Goal: Communication & Community: Answer question/provide support

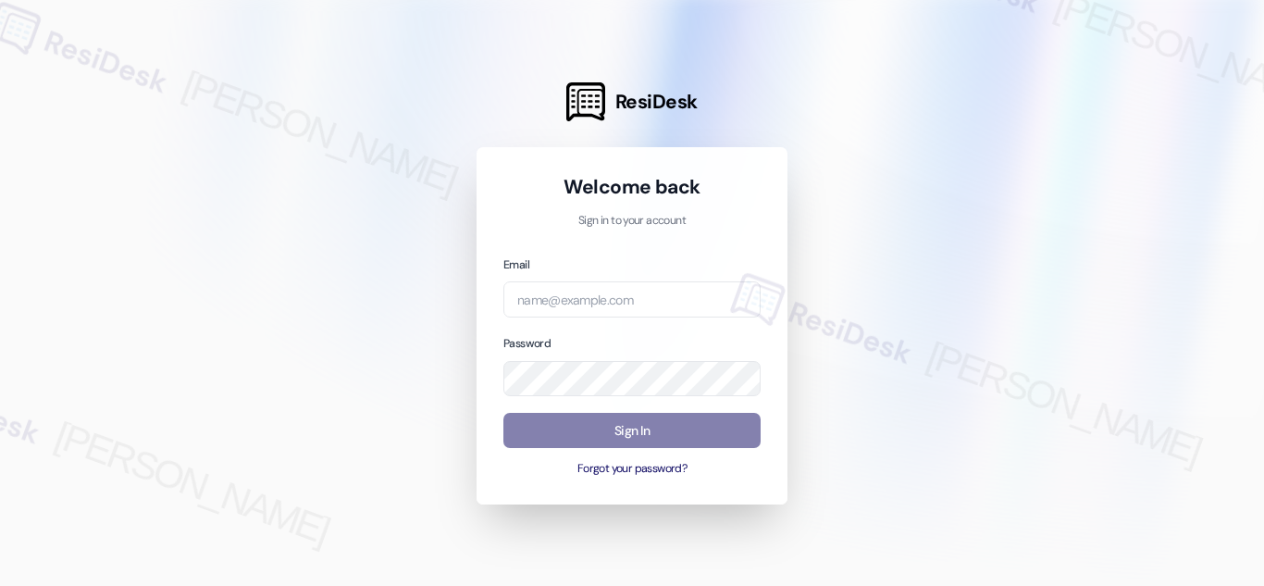
click at [368, 67] on div at bounding box center [632, 293] width 1264 height 586
click at [674, 298] on input "email" at bounding box center [631, 299] width 257 height 36
paste input "automated-surveys-balfour_beatty_communities-[PERSON_NAME].acueza@balfour_beatt…"
type input "automated-surveys-balfour_beatty_communities-[PERSON_NAME].acueza@balfour_beatt…"
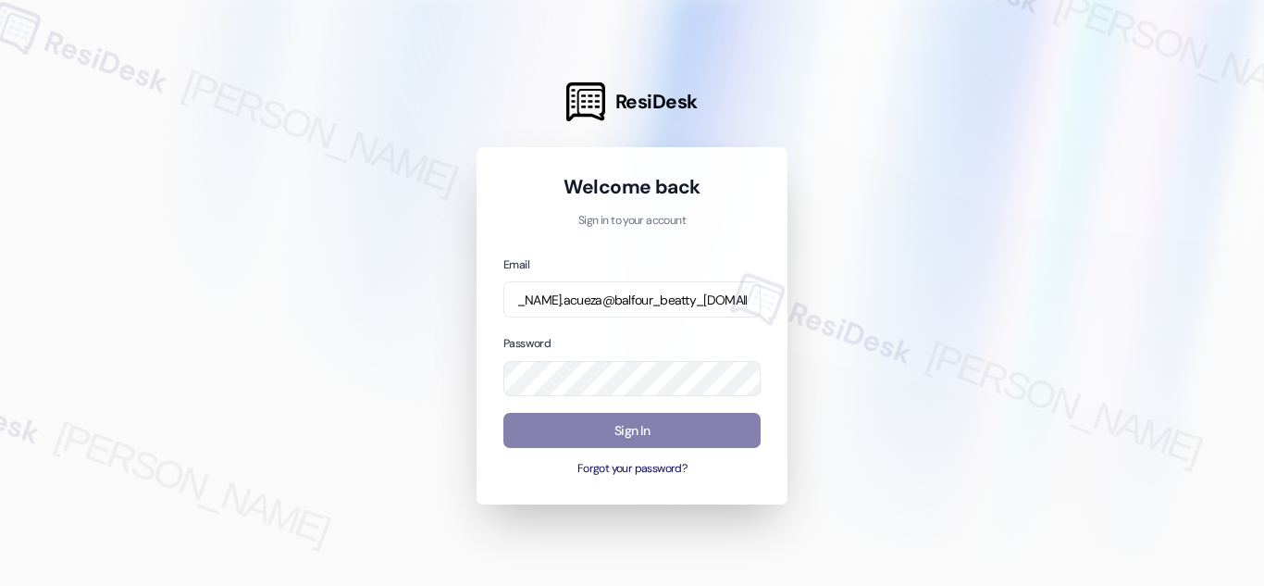
scroll to position [0, 0]
drag, startPoint x: 322, startPoint y: 449, endPoint x: 334, endPoint y: 442, distance: 13.7
click at [329, 445] on div at bounding box center [632, 293] width 1264 height 586
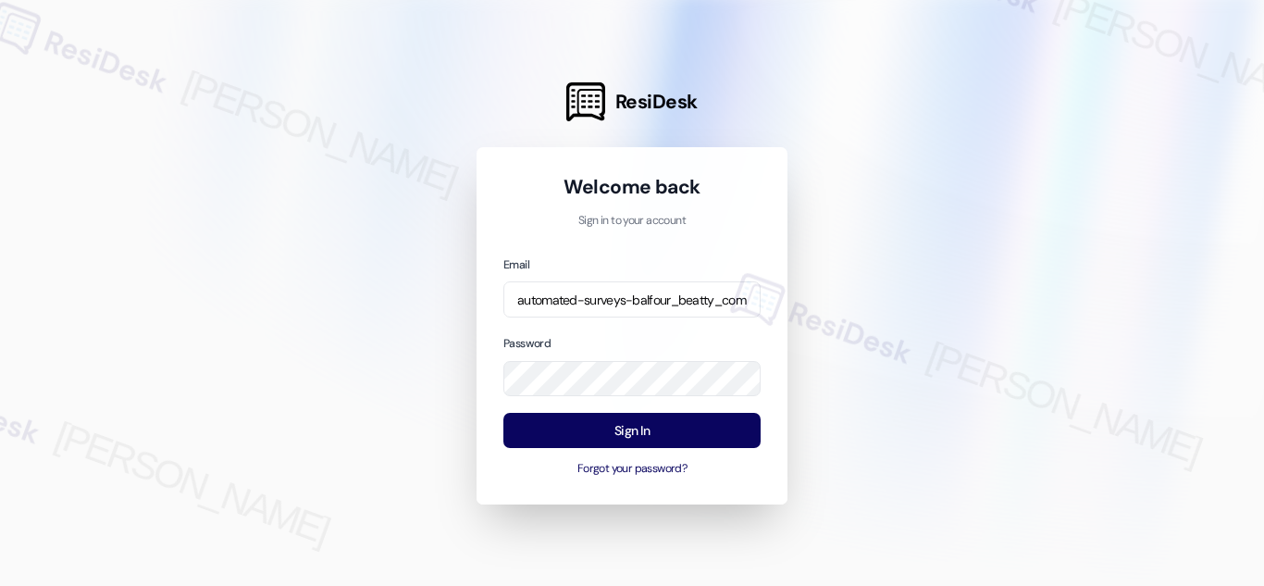
click at [320, 307] on div at bounding box center [632, 293] width 1264 height 586
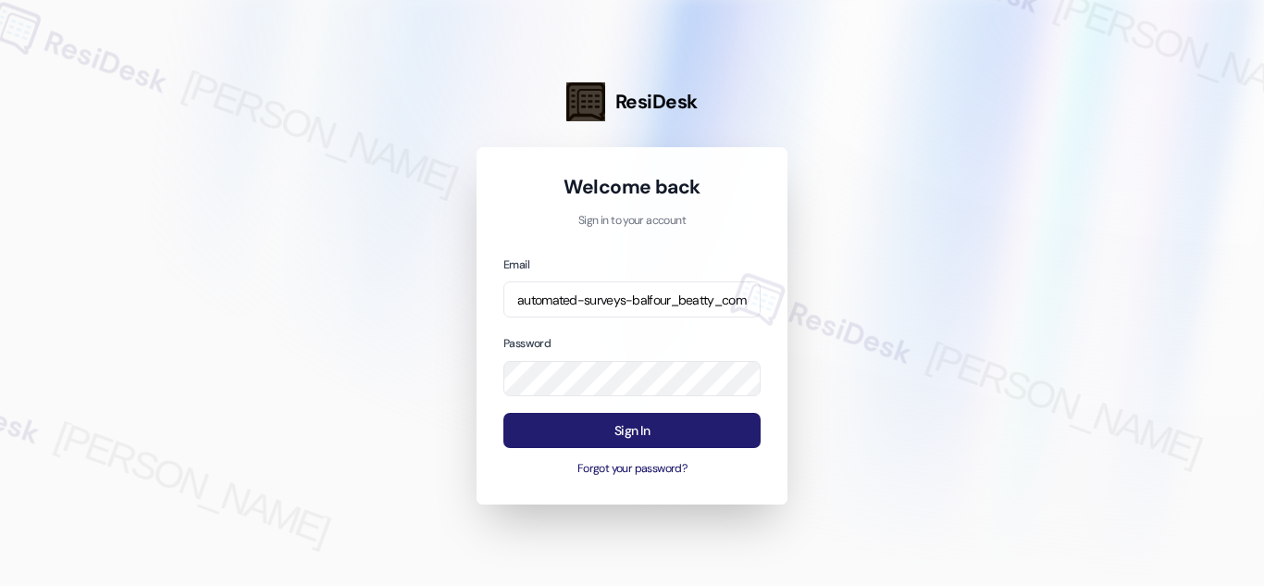
click at [638, 430] on button "Sign In" at bounding box center [631, 431] width 257 height 36
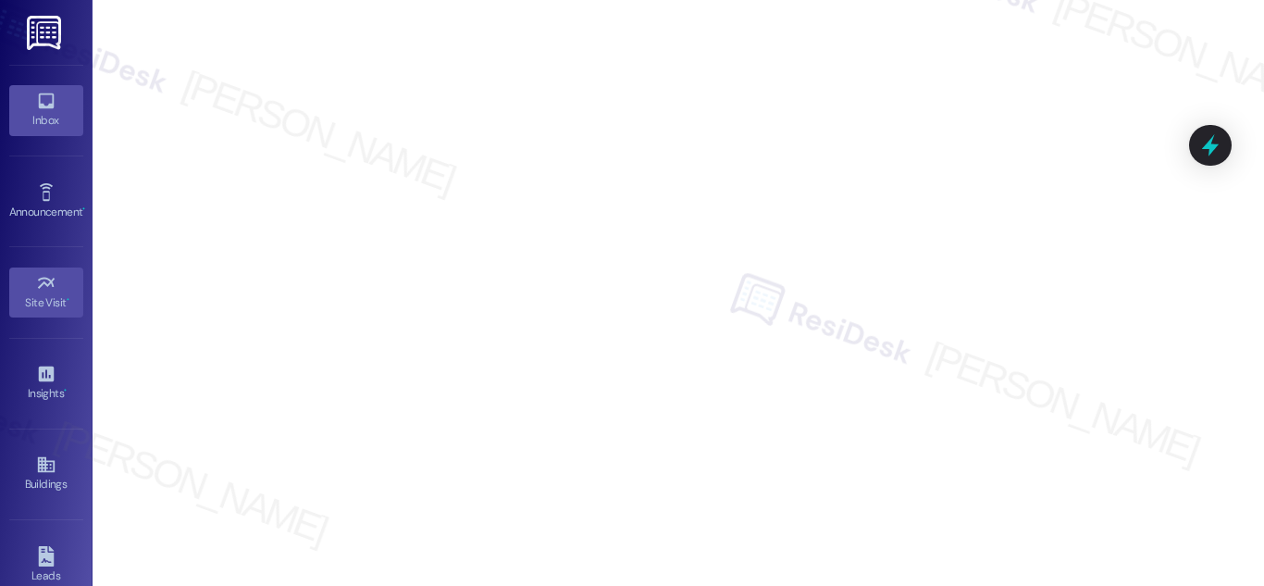
click at [51, 115] on div "Inbox" at bounding box center [46, 120] width 93 height 19
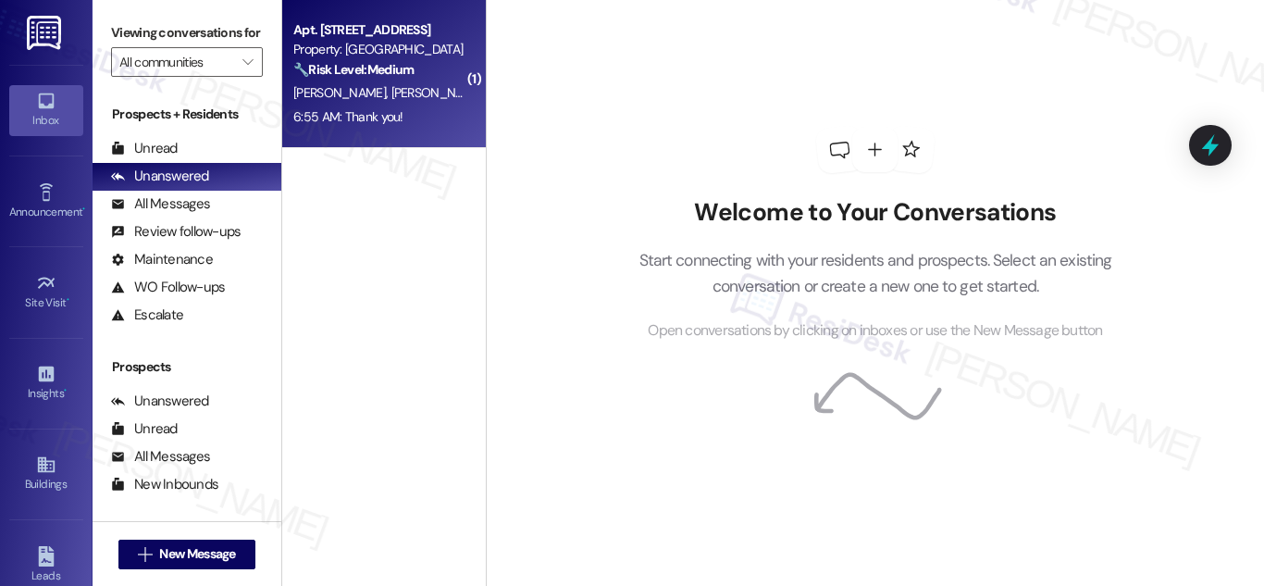
click at [353, 51] on div "Property: [GEOGRAPHIC_DATA]" at bounding box center [378, 49] width 171 height 19
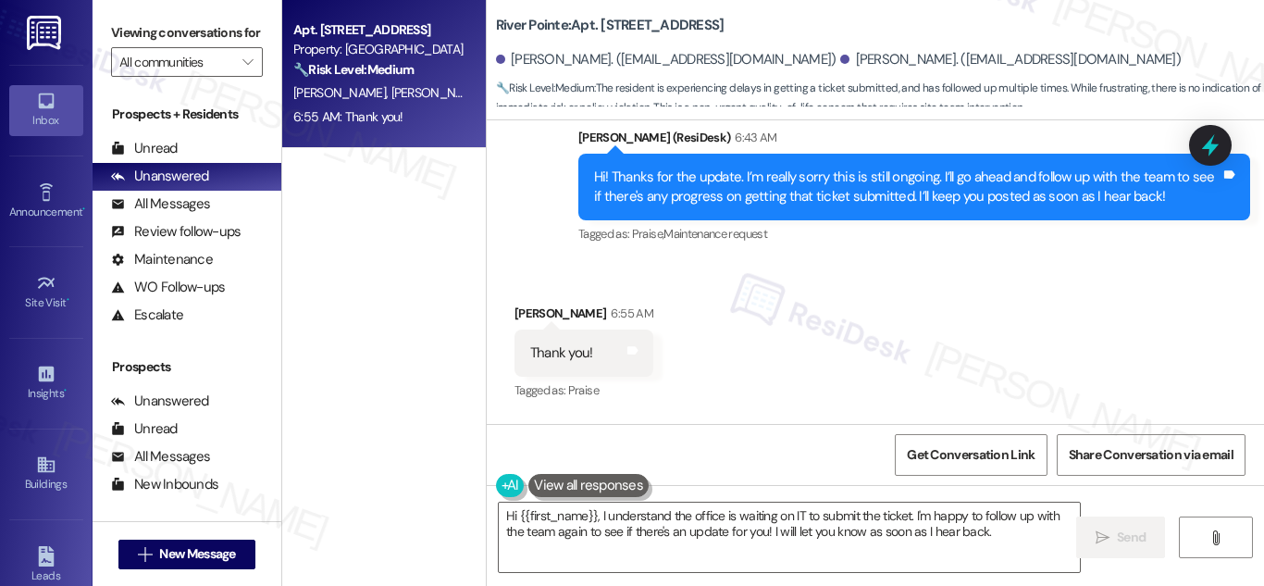
scroll to position [2152, 0]
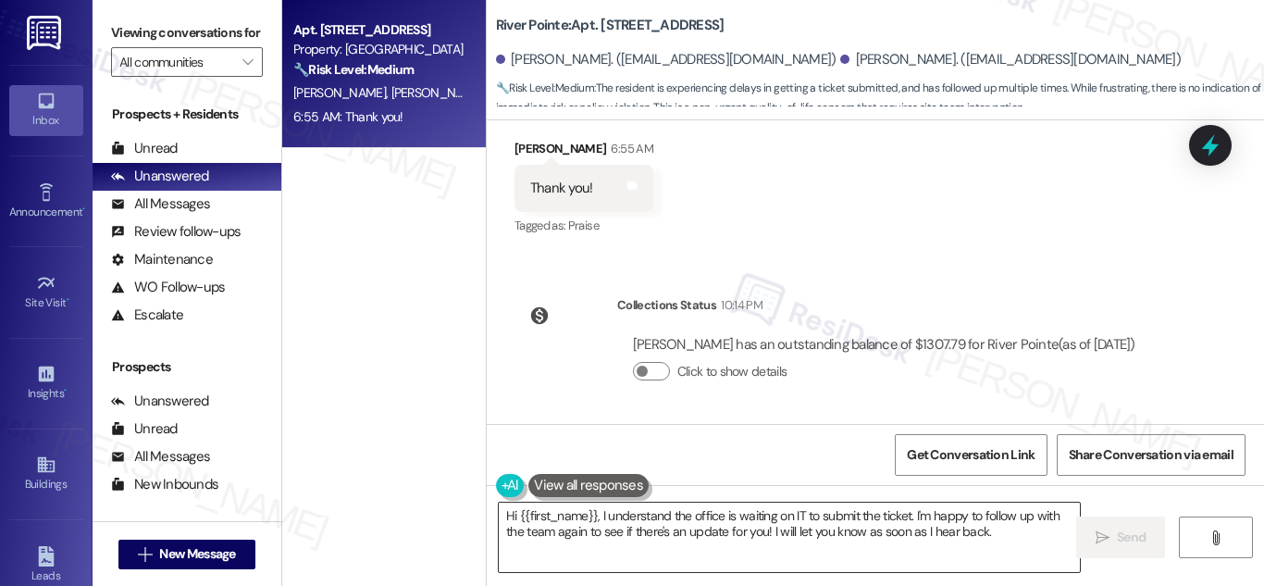
click at [665, 522] on textarea "Hi {{first_name}}, I understand the office is waiting on IT to submit the ticke…" at bounding box center [789, 536] width 581 height 69
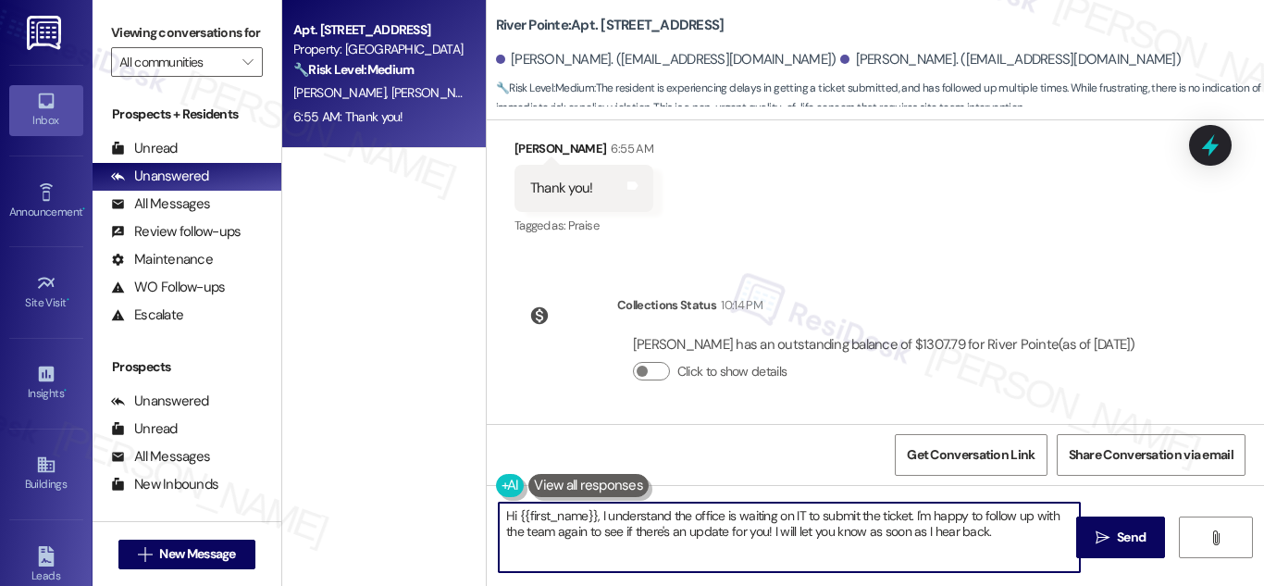
click at [665, 522] on textarea "Hi {{first_name}}, I understand the office is waiting on IT to submit the ticke…" at bounding box center [789, 536] width 581 height 69
click at [666, 522] on textarea "Hi {{first_name}}, I understand the office is waiting on IT to submit the ticke…" at bounding box center [789, 536] width 581 height 69
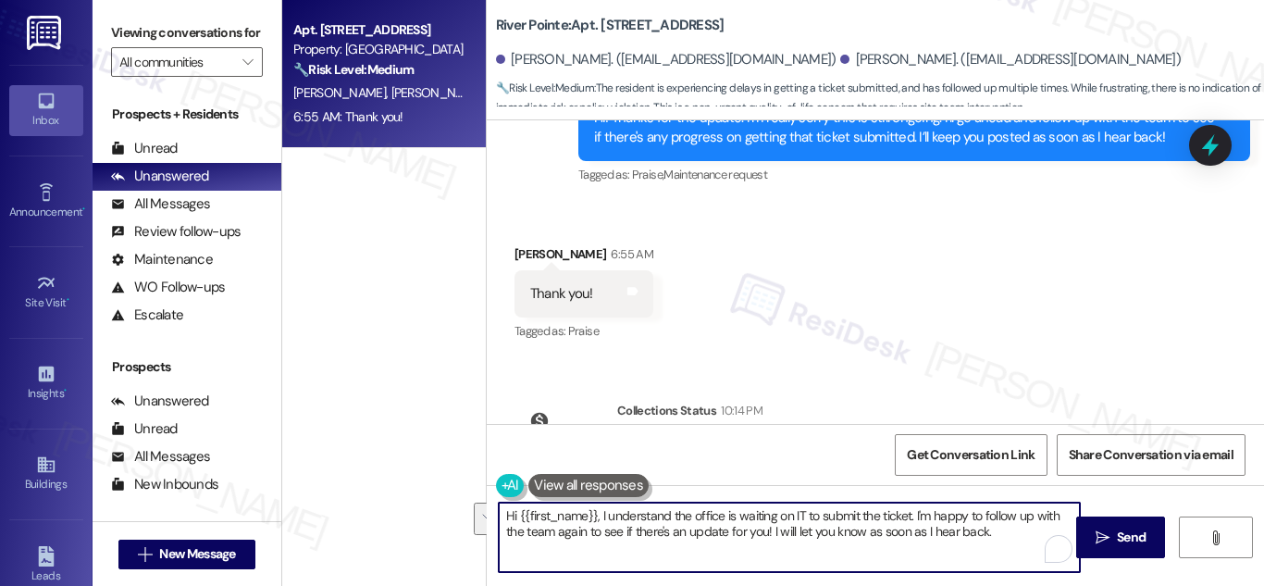
scroll to position [2018, 0]
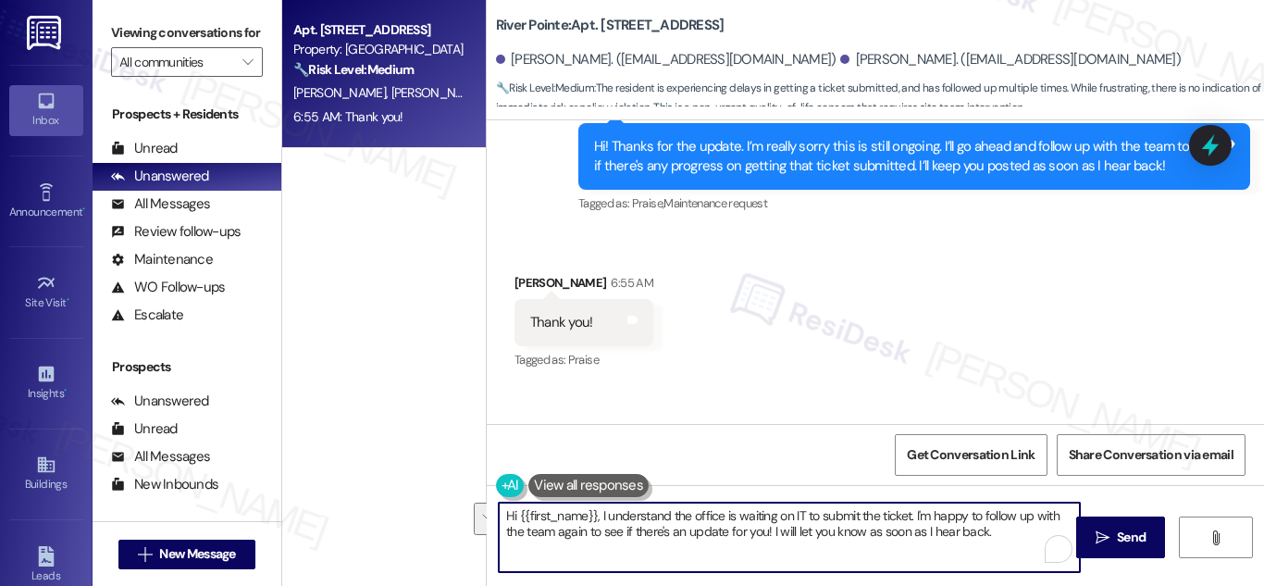
click at [575, 320] on div "Thank you!" at bounding box center [561, 322] width 63 height 19
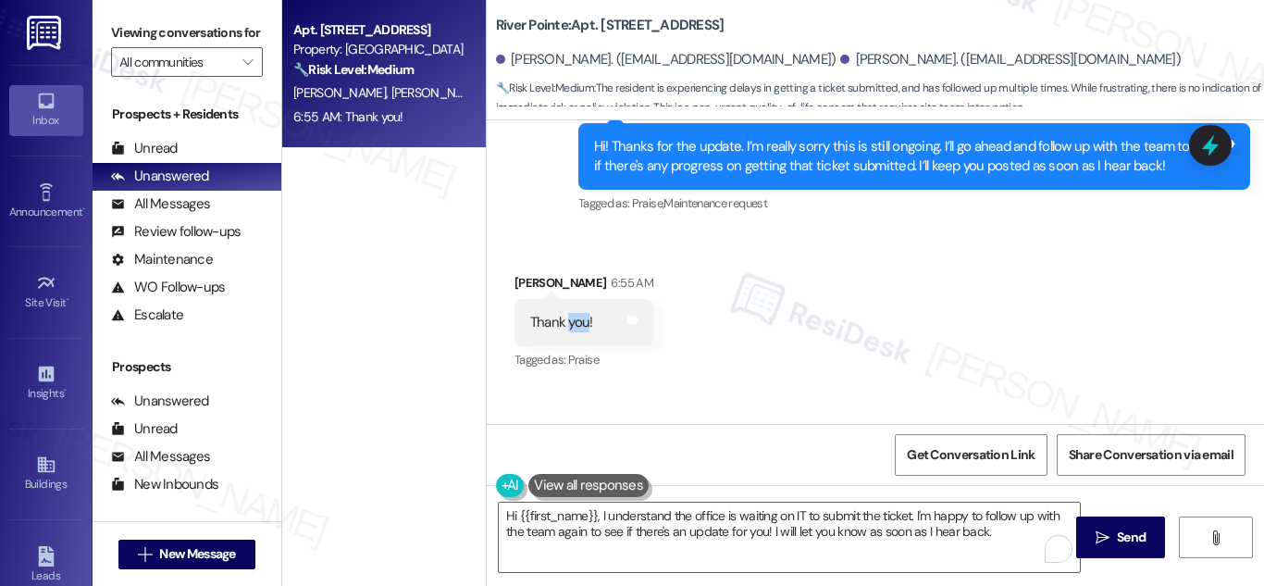
click at [575, 320] on div "Thank you!" at bounding box center [561, 322] width 63 height 19
copy div "Thank you! Tags and notes"
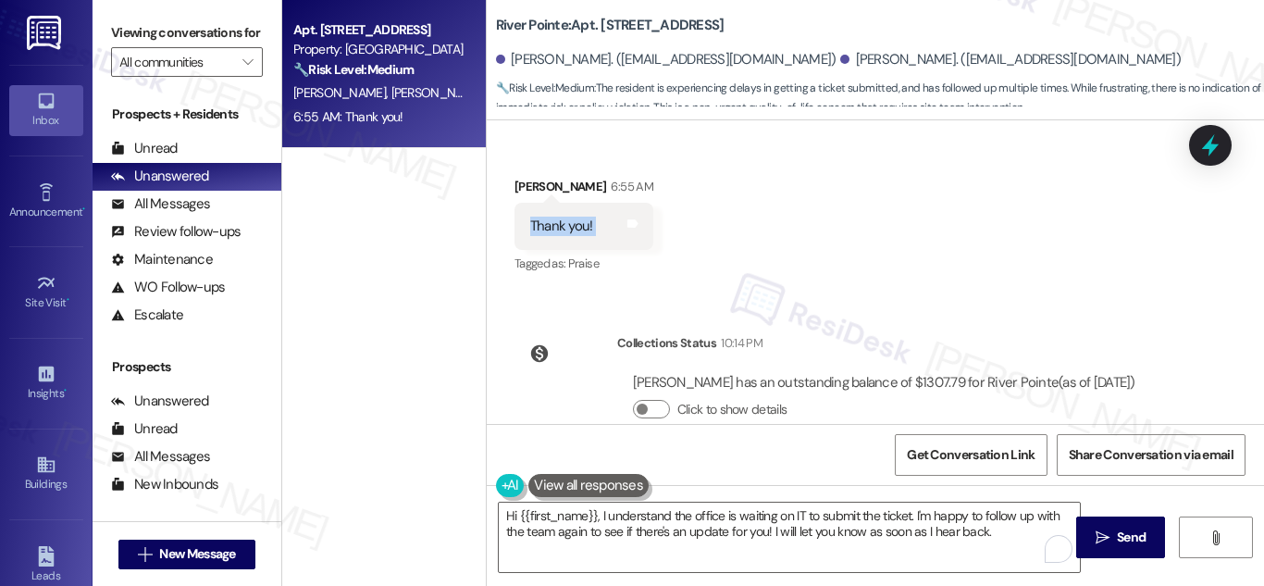
scroll to position [2152, 0]
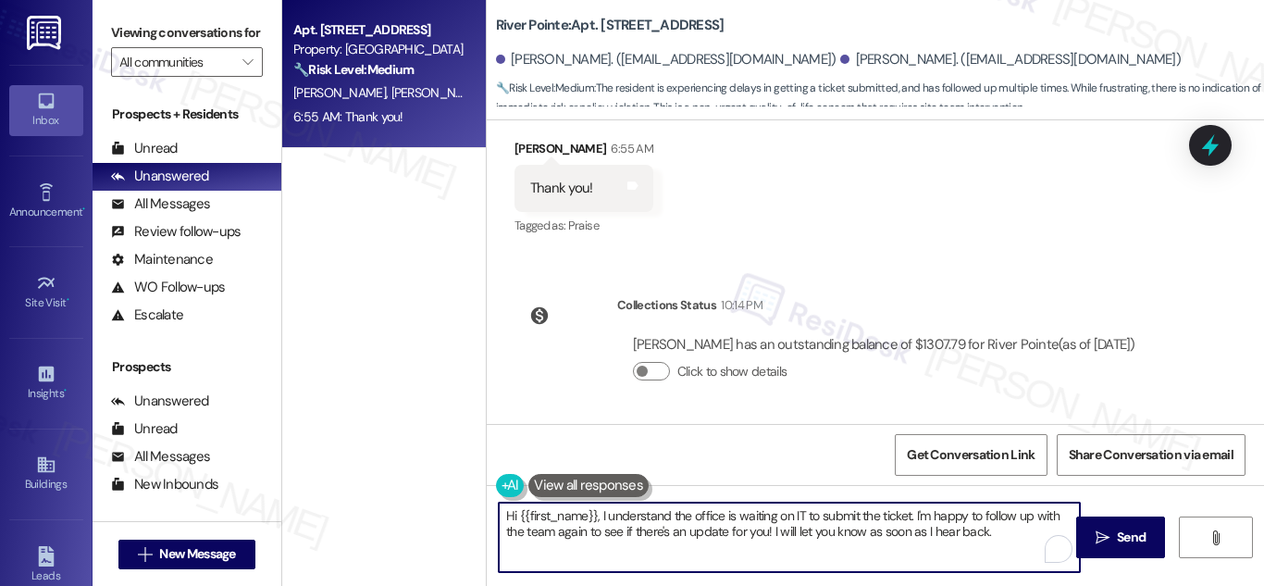
click at [815, 528] on textarea "Hi {{first_name}}, I understand the office is waiting on IT to submit the ticke…" at bounding box center [789, 536] width 581 height 69
paste textarea "You're very welcome! 😊 Let me know if you need help with anything else"
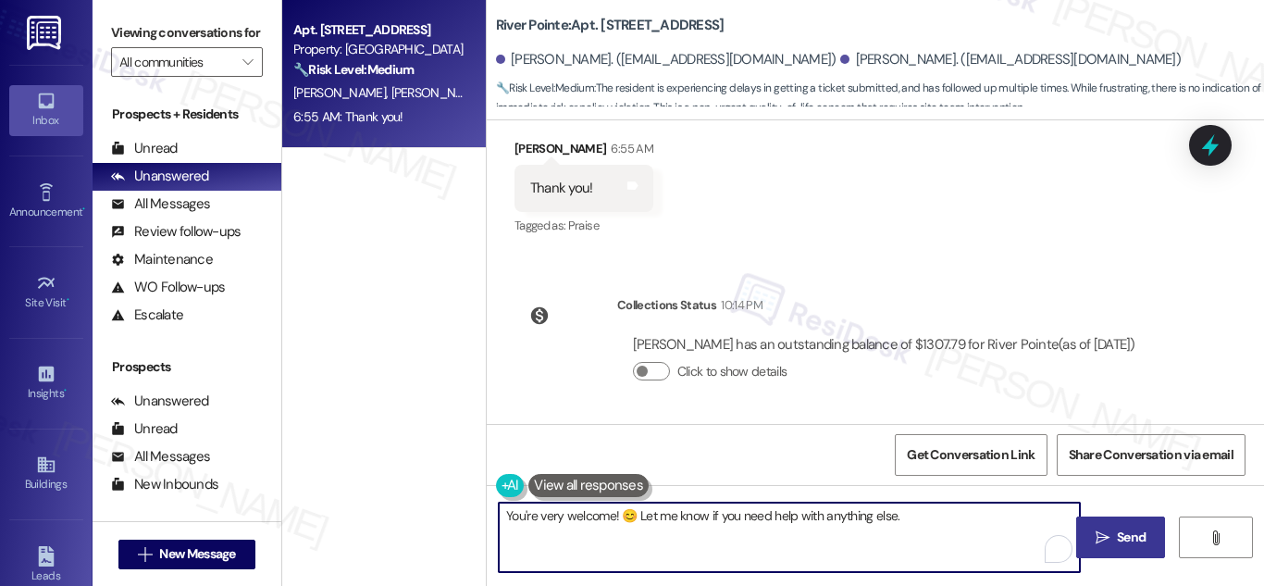
type textarea "You're very welcome! 😊 Let me know if you need help with anything else."
click at [1103, 539] on icon "" at bounding box center [1103, 537] width 14 height 15
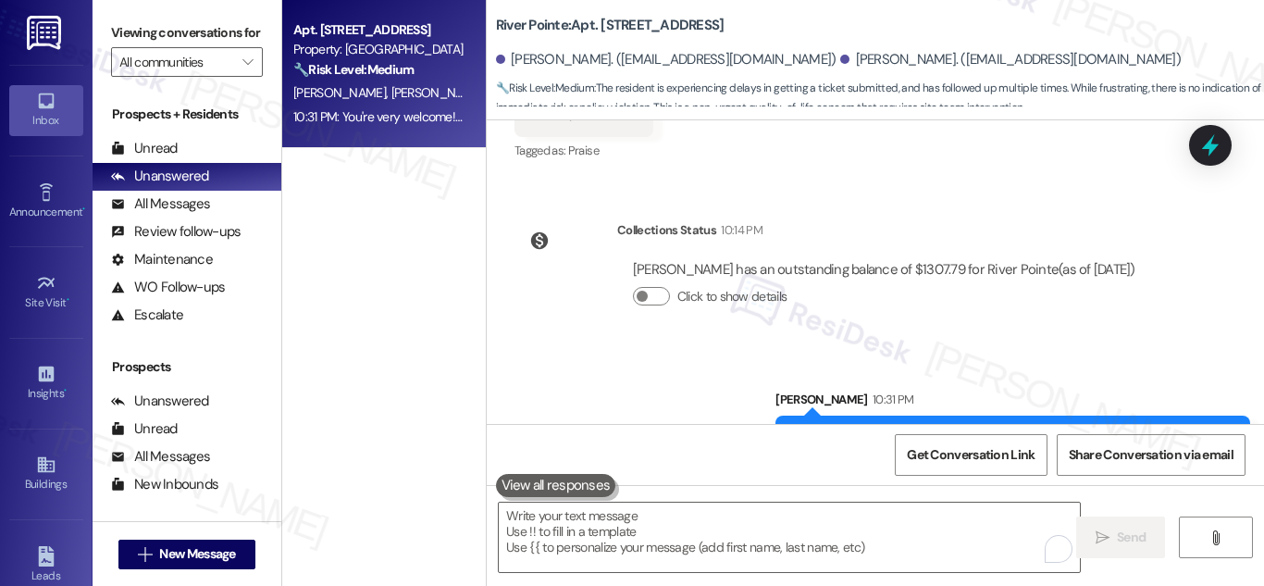
scroll to position [2282, 0]
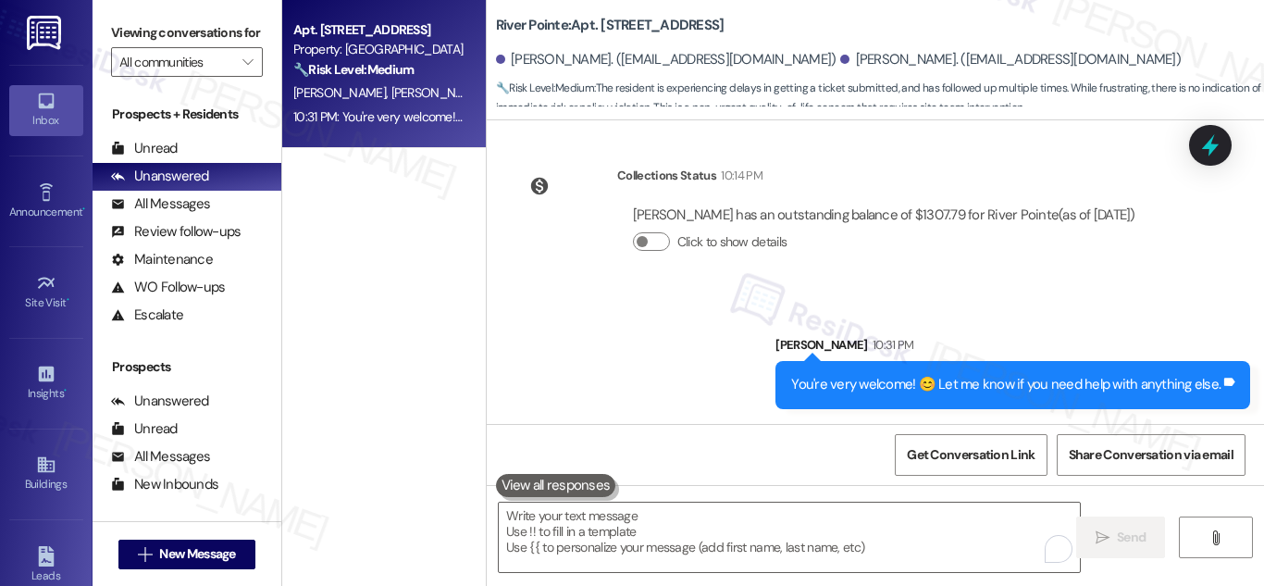
click at [381, 71] on strong "🔧 Risk Level: Medium" at bounding box center [353, 69] width 120 height 17
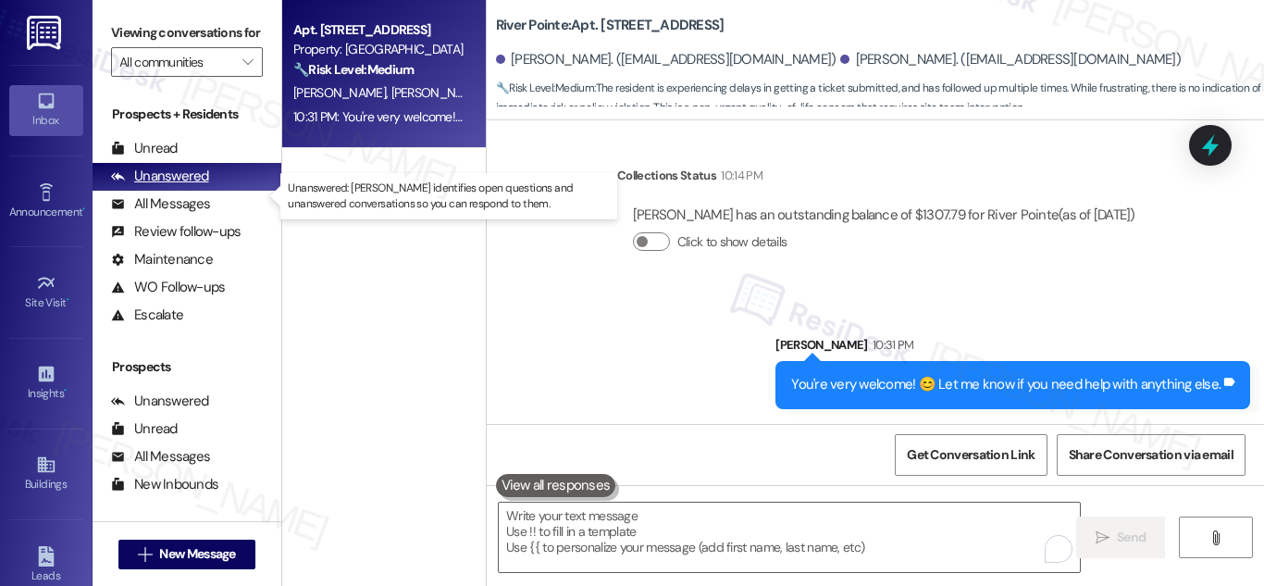
click at [184, 186] on div "Unanswered" at bounding box center [160, 176] width 98 height 19
